Goal: Transaction & Acquisition: Download file/media

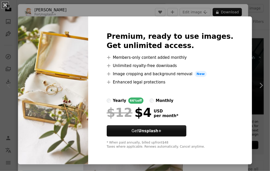
click at [88, 140] on img at bounding box center [53, 90] width 70 height 148
click at [32, 80] on img at bounding box center [53, 90] width 70 height 148
click at [4, 6] on button "An X shape" at bounding box center [5, 5] width 6 height 6
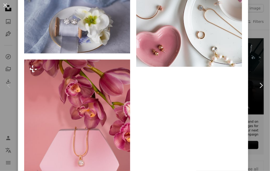
scroll to position [1593, 0]
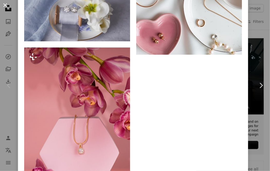
click at [3, 5] on button "An X shape" at bounding box center [5, 5] width 6 height 6
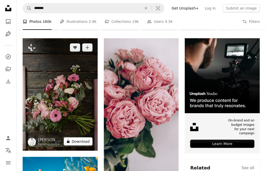
click at [86, 141] on button "A lock Download" at bounding box center [78, 141] width 29 height 8
